Goal: Information Seeking & Learning: Check status

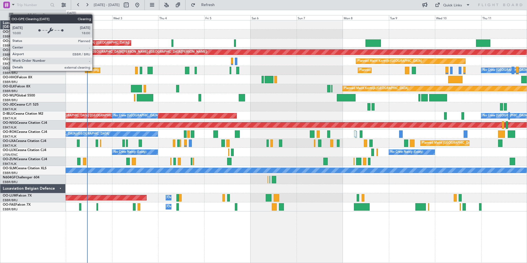
click at [95, 71] on div "Cleaning [GEOGRAPHIC_DATA] ([GEOGRAPHIC_DATA] National)" at bounding box center [133, 70] width 92 height 8
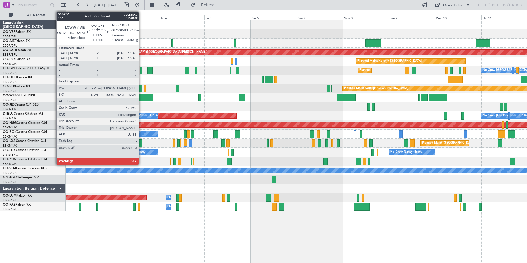
click at [141, 71] on div at bounding box center [141, 70] width 2 height 7
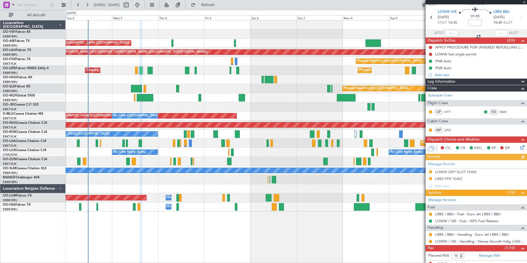
scroll to position [33, 0]
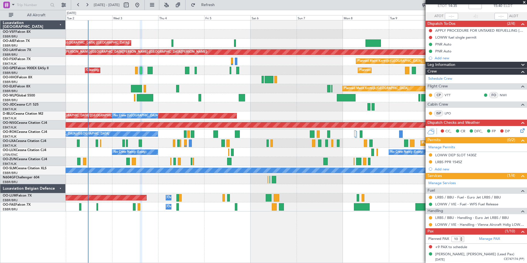
click at [524, 1] on span at bounding box center [524, 2] width 6 height 5
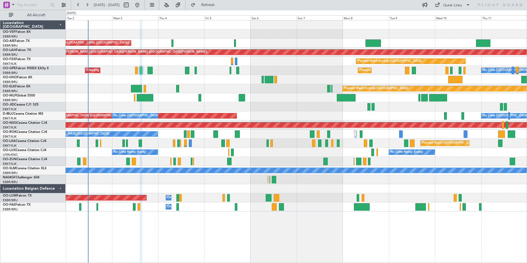
type input "0"
click at [324, 5] on div "[DATE] - [DATE] Refresh Quick Links All Aircraft" at bounding box center [263, 5] width 527 height 10
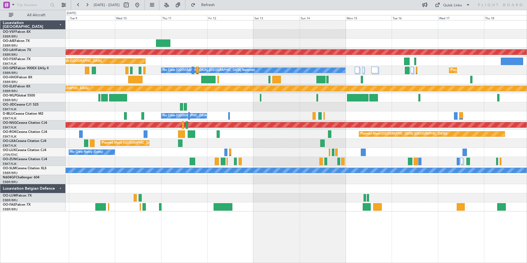
click at [147, 147] on div "Planned Maint [PERSON_NAME]-[GEOGRAPHIC_DATA][PERSON_NAME] ([GEOGRAPHIC_DATA][P…" at bounding box center [296, 115] width 461 height 191
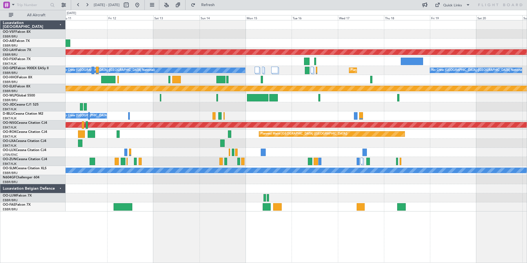
click at [148, 156] on div "No Crew Nancy (Essey)" at bounding box center [296, 152] width 461 height 9
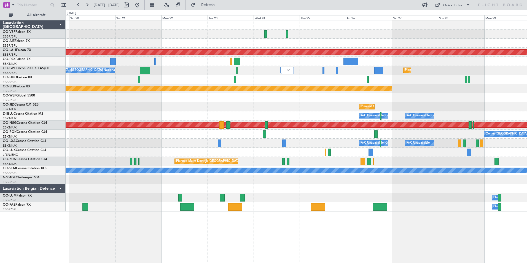
click at [121, 162] on div "Planned Maint Kortrijk-[GEOGRAPHIC_DATA]" at bounding box center [296, 161] width 461 height 9
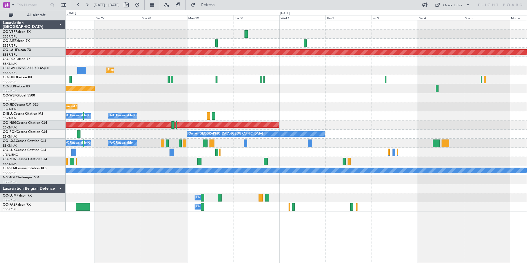
click at [122, 154] on div at bounding box center [296, 152] width 461 height 9
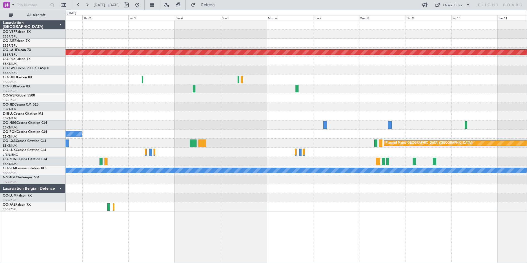
click at [70, 161] on div "Planned Maint [PERSON_NAME]-[GEOGRAPHIC_DATA][PERSON_NAME] ([GEOGRAPHIC_DATA][P…" at bounding box center [296, 115] width 461 height 191
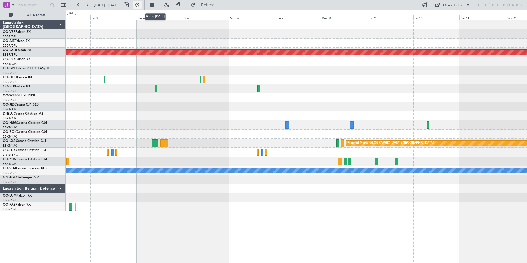
click at [142, 5] on button at bounding box center [137, 5] width 9 height 9
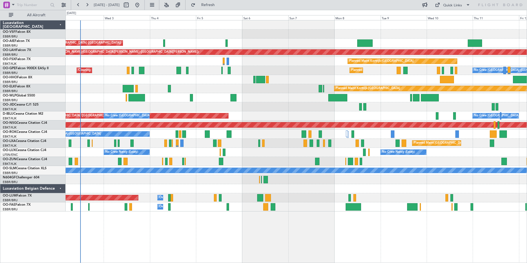
click at [179, 43] on div "Planned Maint [GEOGRAPHIC_DATA] ([GEOGRAPHIC_DATA])" at bounding box center [296, 43] width 461 height 9
click at [24, 41] on link "OO-AIE Falcon 7X" at bounding box center [16, 40] width 27 height 3
click at [220, 6] on span "Refresh" at bounding box center [207, 5] width 23 height 4
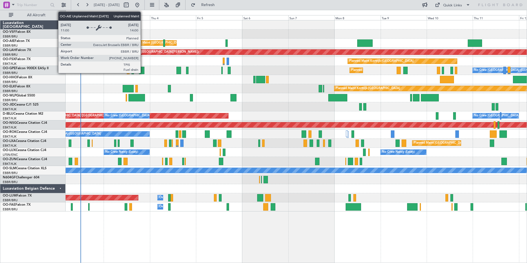
click at [143, 42] on div "Unplanned Maint [GEOGRAPHIC_DATA] ([GEOGRAPHIC_DATA] National)" at bounding box center [178, 43] width 104 height 8
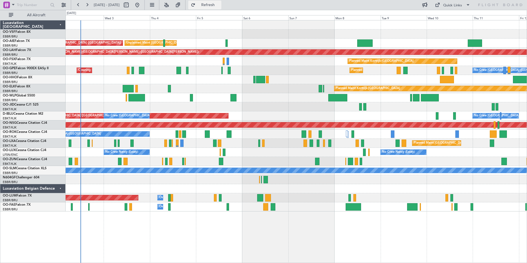
click at [220, 6] on span "Refresh" at bounding box center [207, 5] width 23 height 4
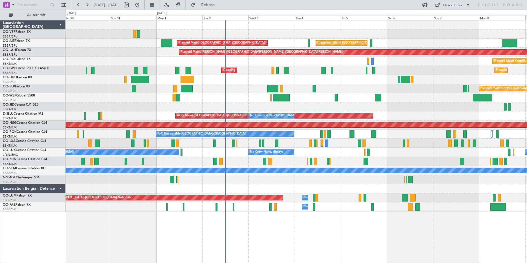
click at [316, 81] on div at bounding box center [296, 79] width 461 height 9
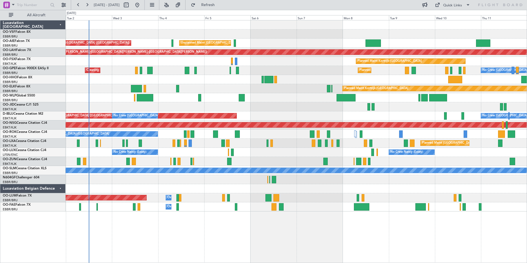
click at [292, 110] on div at bounding box center [296, 106] width 461 height 9
click at [88, 4] on button at bounding box center [87, 5] width 9 height 9
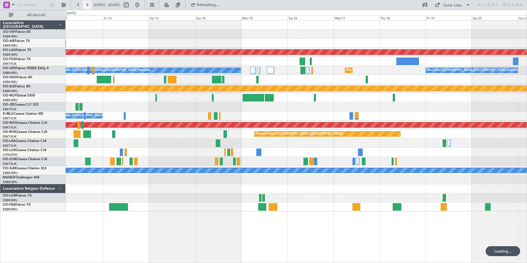
click at [88, 4] on button at bounding box center [87, 5] width 9 height 9
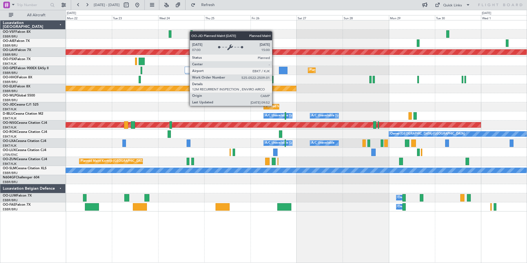
click at [274, 106] on div "Planned Maint Kortrijk-[GEOGRAPHIC_DATA]" at bounding box center [297, 107] width 64 height 8
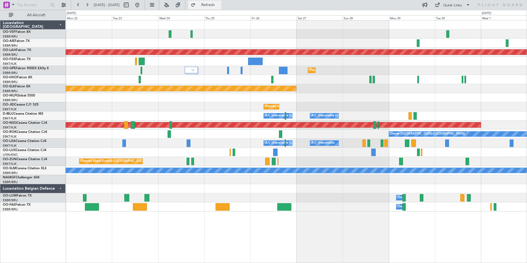
click at [220, 6] on span "Refresh" at bounding box center [207, 5] width 23 height 4
click at [220, 4] on span "Refresh" at bounding box center [207, 5] width 23 height 4
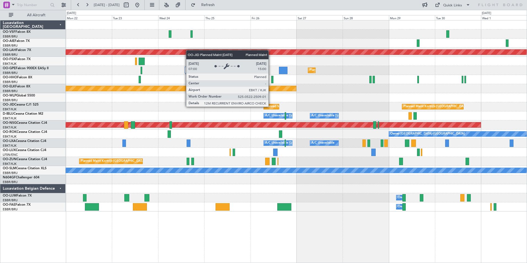
click at [271, 106] on div "Planned Maint Kortrijk-[GEOGRAPHIC_DATA]" at bounding box center [297, 107] width 64 height 8
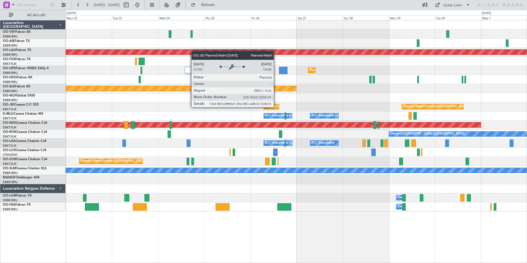
click at [276, 107] on div "Planned Maint Kortrijk-[GEOGRAPHIC_DATA]" at bounding box center [297, 107] width 64 height 8
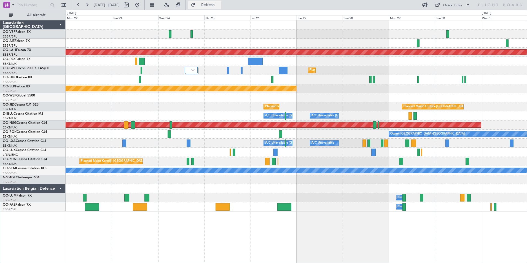
click at [220, 6] on span "Refresh" at bounding box center [207, 5] width 23 height 4
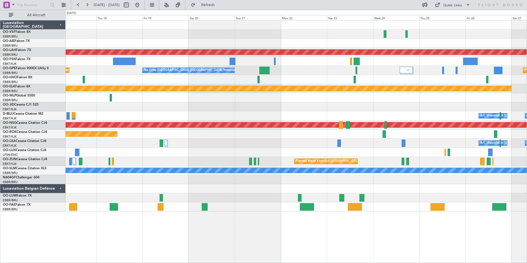
click at [312, 149] on div "Planned Maint [PERSON_NAME]-[GEOGRAPHIC_DATA][PERSON_NAME] ([GEOGRAPHIC_DATA][P…" at bounding box center [296, 115] width 461 height 191
click at [142, 4] on button at bounding box center [137, 5] width 9 height 9
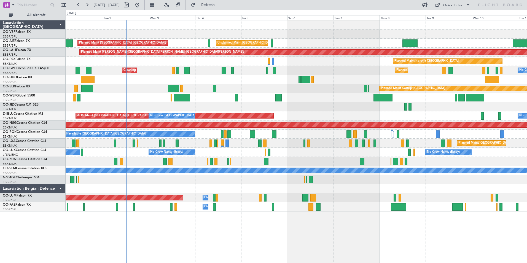
click at [166, 79] on div at bounding box center [296, 79] width 461 height 9
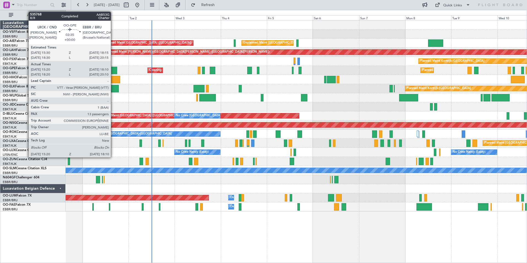
click at [113, 71] on div at bounding box center [114, 70] width 6 height 7
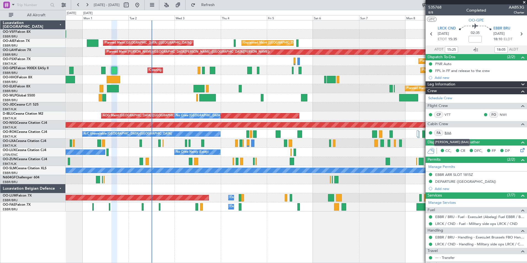
click at [448, 131] on link "BAA" at bounding box center [450, 132] width 12 height 5
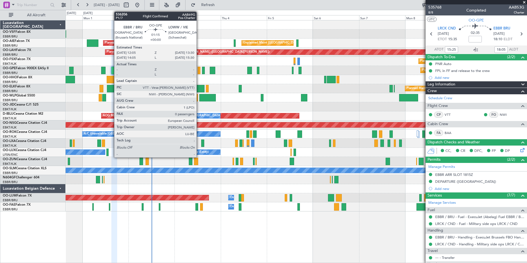
click at [199, 72] on div at bounding box center [199, 70] width 3 height 7
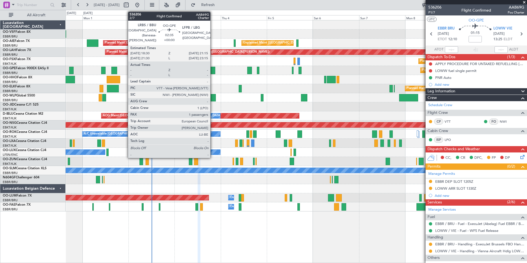
click at [213, 70] on div at bounding box center [213, 70] width 6 height 7
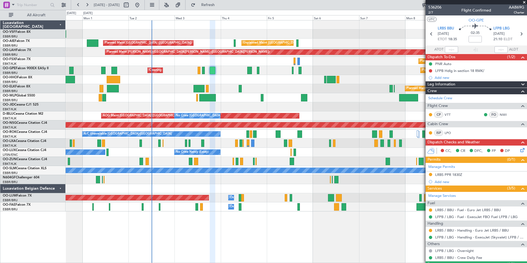
click at [523, 1] on span at bounding box center [524, 2] width 6 height 5
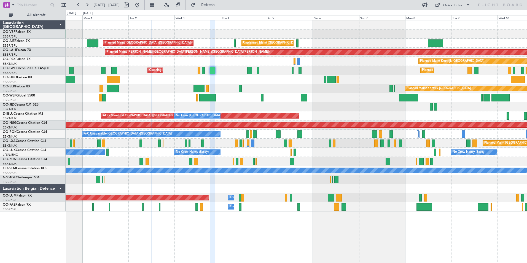
type input "0"
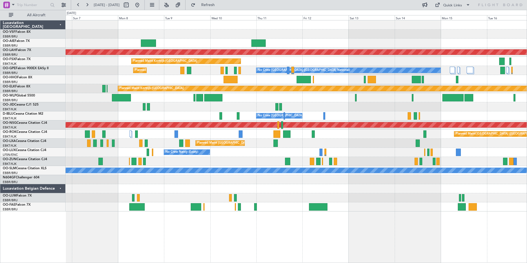
click at [133, 107] on div at bounding box center [296, 106] width 461 height 9
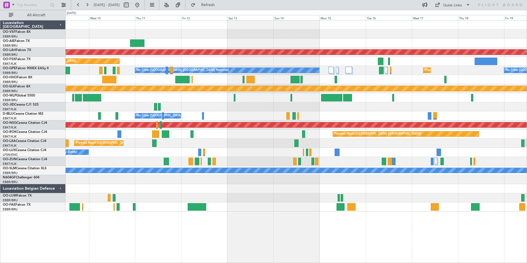
click at [143, 108] on div at bounding box center [296, 106] width 461 height 9
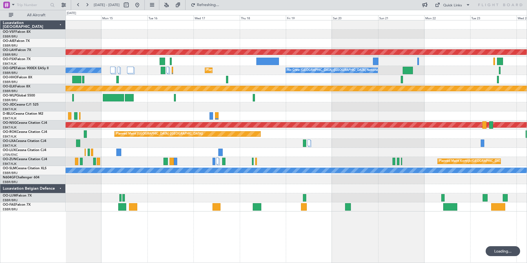
click at [164, 108] on div at bounding box center [296, 106] width 461 height 9
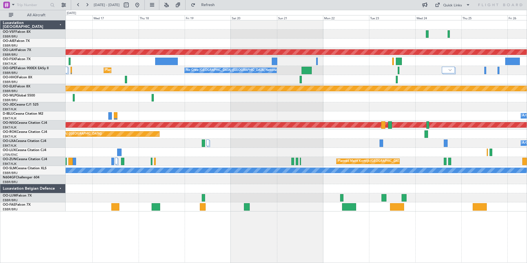
click at [180, 107] on div at bounding box center [296, 106] width 461 height 9
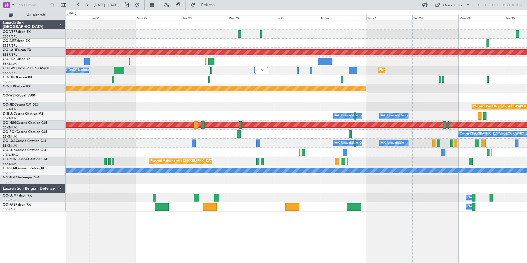
click at [172, 108] on div "Planned Maint Kortrijk-[GEOGRAPHIC_DATA]" at bounding box center [296, 106] width 461 height 9
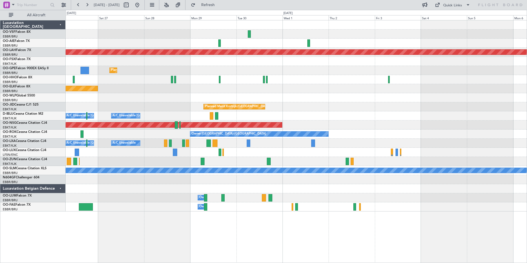
click at [163, 105] on div "Planned Maint Kortrijk-[GEOGRAPHIC_DATA]" at bounding box center [296, 106] width 461 height 9
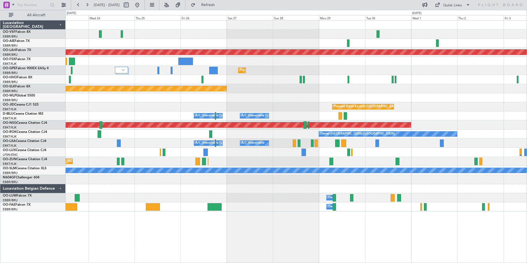
click at [285, 95] on div at bounding box center [296, 97] width 461 height 9
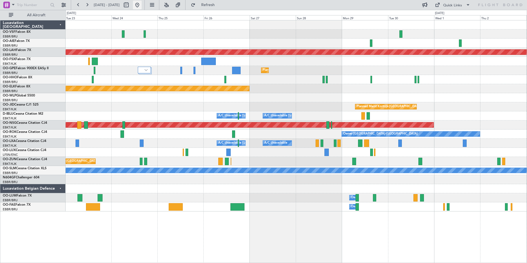
click at [142, 6] on button at bounding box center [137, 5] width 9 height 9
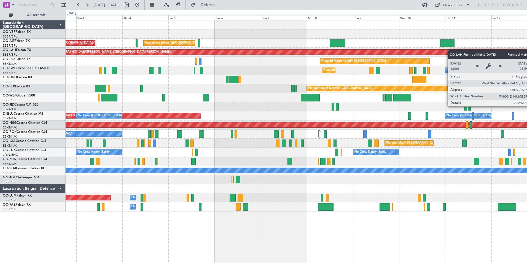
click at [472, 51] on div "Unplanned Maint [GEOGRAPHIC_DATA] ([GEOGRAPHIC_DATA] National) Planned Maint [G…" at bounding box center [296, 115] width 461 height 191
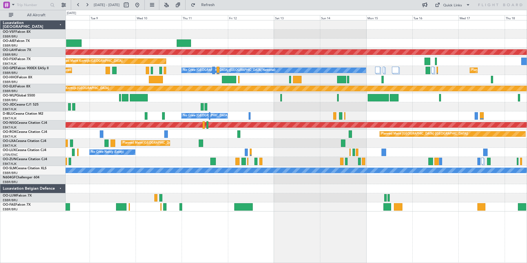
click at [121, 47] on div "Planned Maint [PERSON_NAME]-[GEOGRAPHIC_DATA][PERSON_NAME] ([GEOGRAPHIC_DATA][P…" at bounding box center [296, 115] width 461 height 191
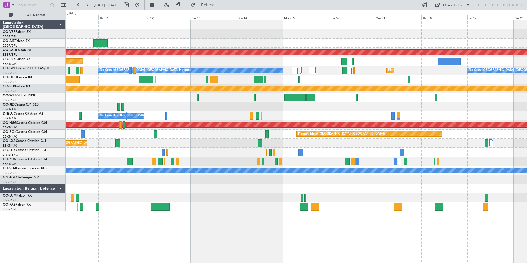
click at [313, 36] on div at bounding box center [296, 33] width 461 height 9
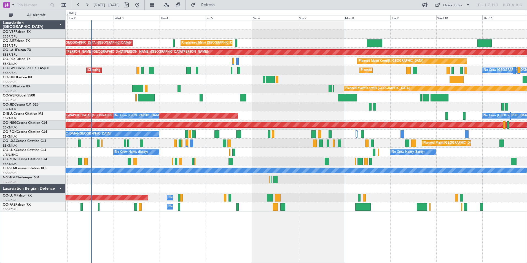
click at [304, 67] on div "Unplanned Maint [GEOGRAPHIC_DATA] ([GEOGRAPHIC_DATA] National) Planned Maint [G…" at bounding box center [296, 115] width 461 height 191
